Goal: Information Seeking & Learning: Learn about a topic

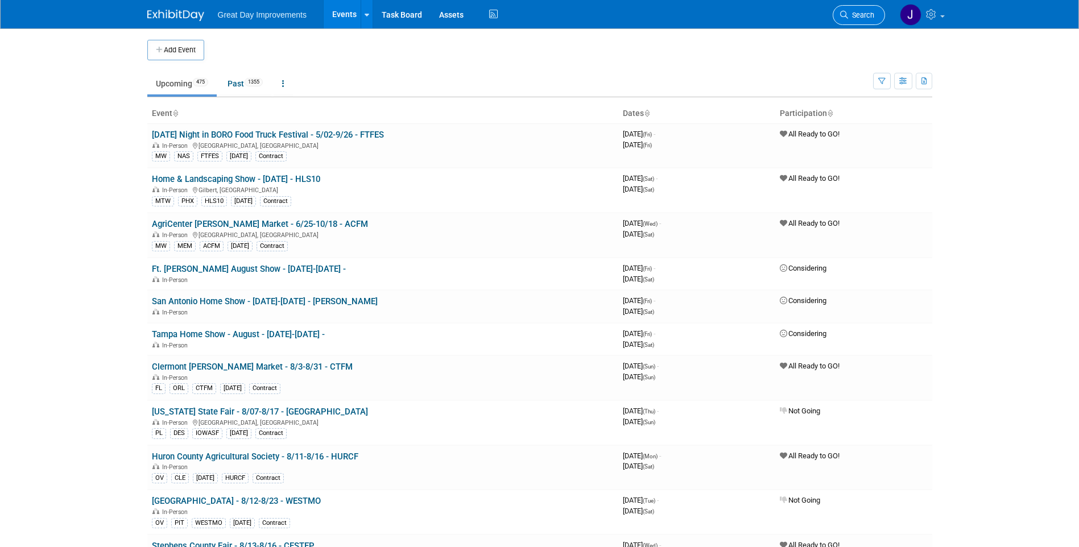
click at [856, 17] on span "Search" at bounding box center [861, 15] width 26 height 9
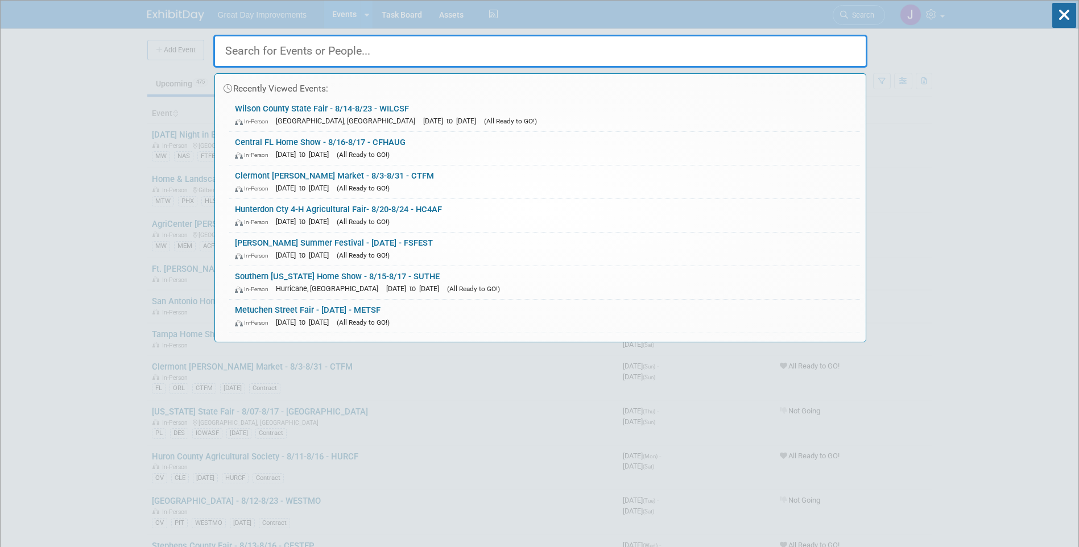
paste input "VENPAL"
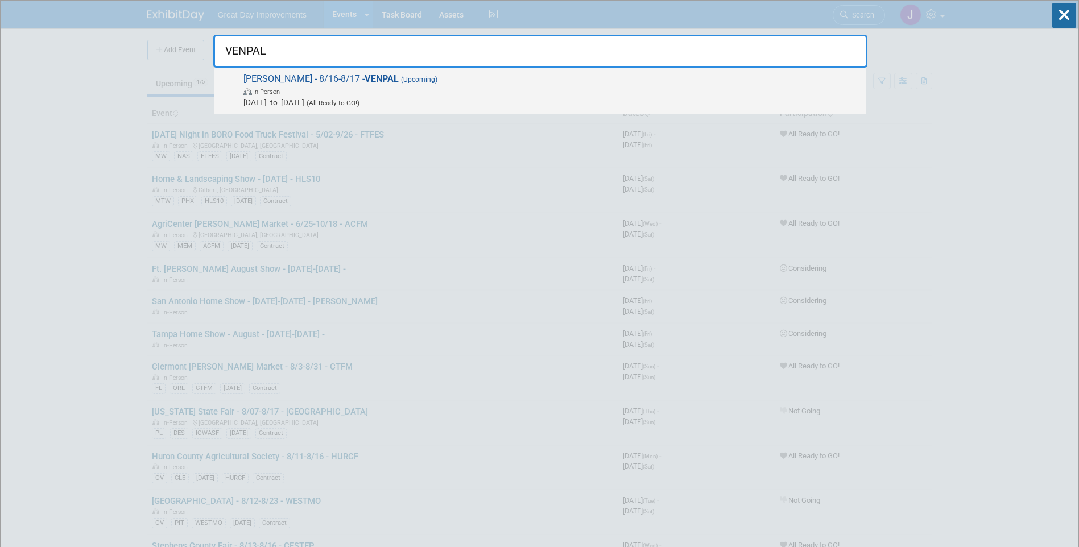
type input "VENPAL"
click at [397, 85] on span "[PERSON_NAME] - 8/16-8/17 - VENPAL (Upcoming) In-Person [DATE] to [DATE] (All R…" at bounding box center [550, 90] width 621 height 35
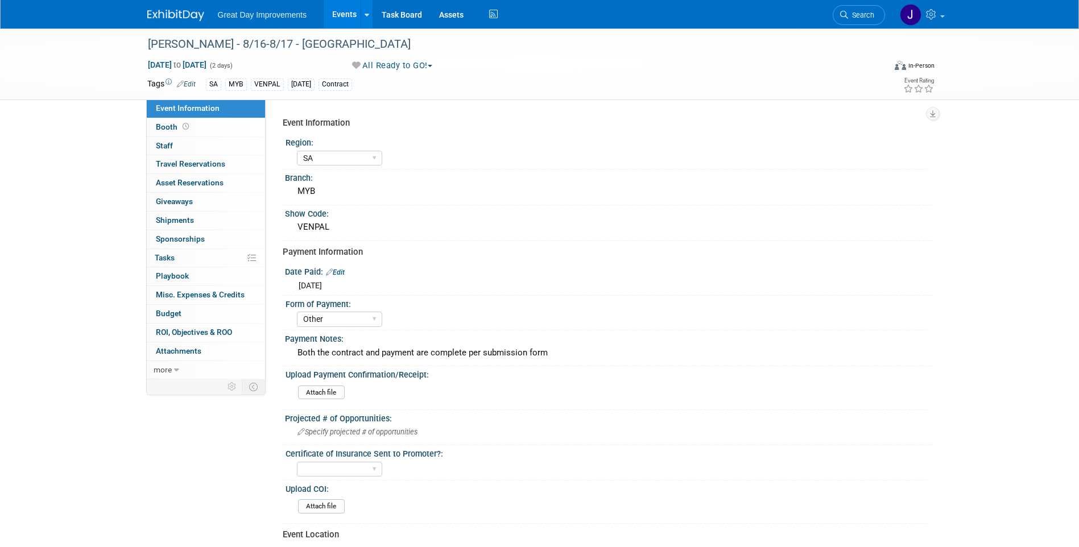
select select "SA"
select select "Other"
click at [176, 46] on div "[PERSON_NAME] - 8/16-8/17 - [GEOGRAPHIC_DATA]" at bounding box center [506, 44] width 724 height 20
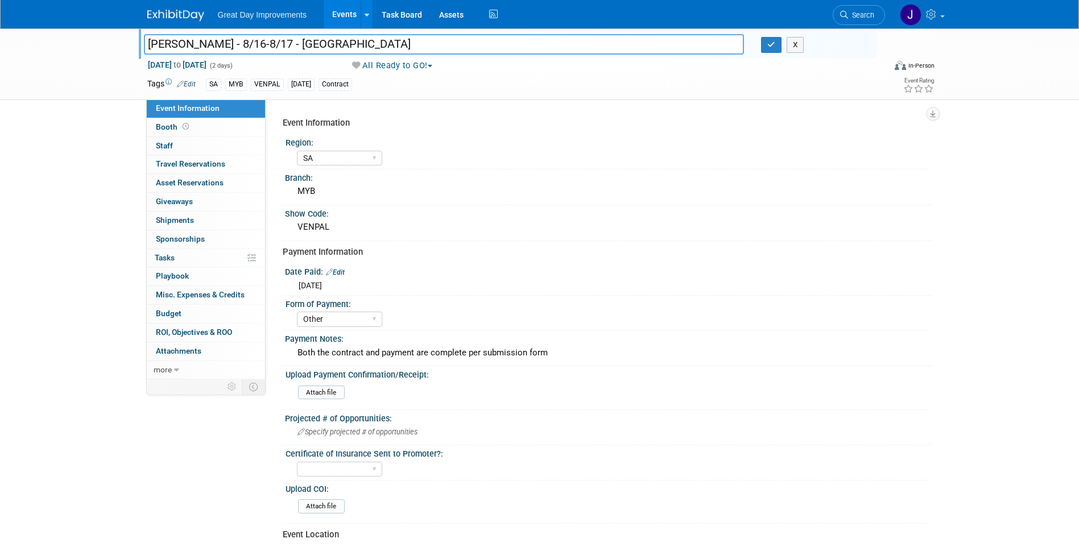
click at [311, 47] on input "[PERSON_NAME] - 8/16-8/17 - [GEOGRAPHIC_DATA]" at bounding box center [444, 44] width 601 height 20
click at [334, 43] on input "[PERSON_NAME] - 8/16-8/17 - [GEOGRAPHIC_DATA]" at bounding box center [444, 44] width 601 height 20
